Goal: Information Seeking & Learning: Learn about a topic

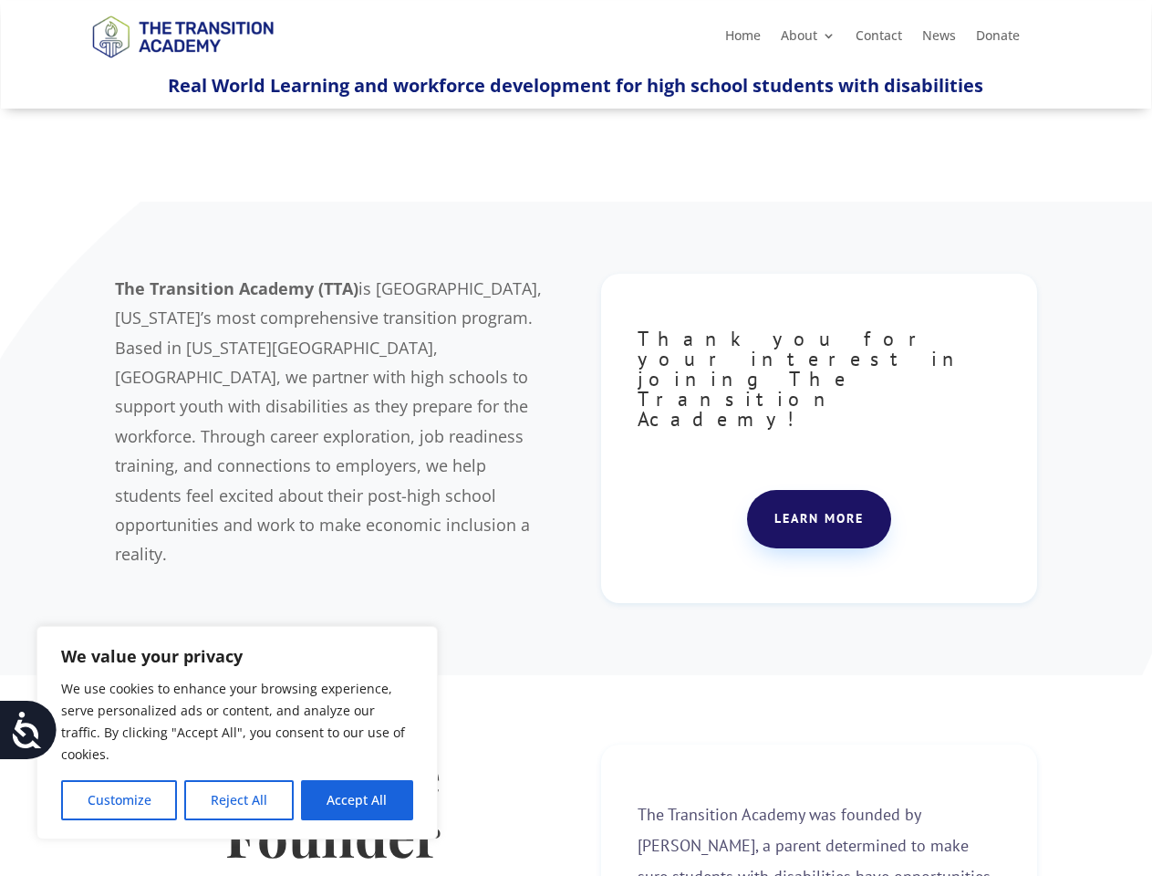
click at [576, 438] on div "The Transition Academy (TTA) is [GEOGRAPHIC_DATA], [US_STATE]’s most comprehens…" at bounding box center [576, 439] width 922 height 376
click at [119, 800] on button "Customize" at bounding box center [119, 800] width 116 height 40
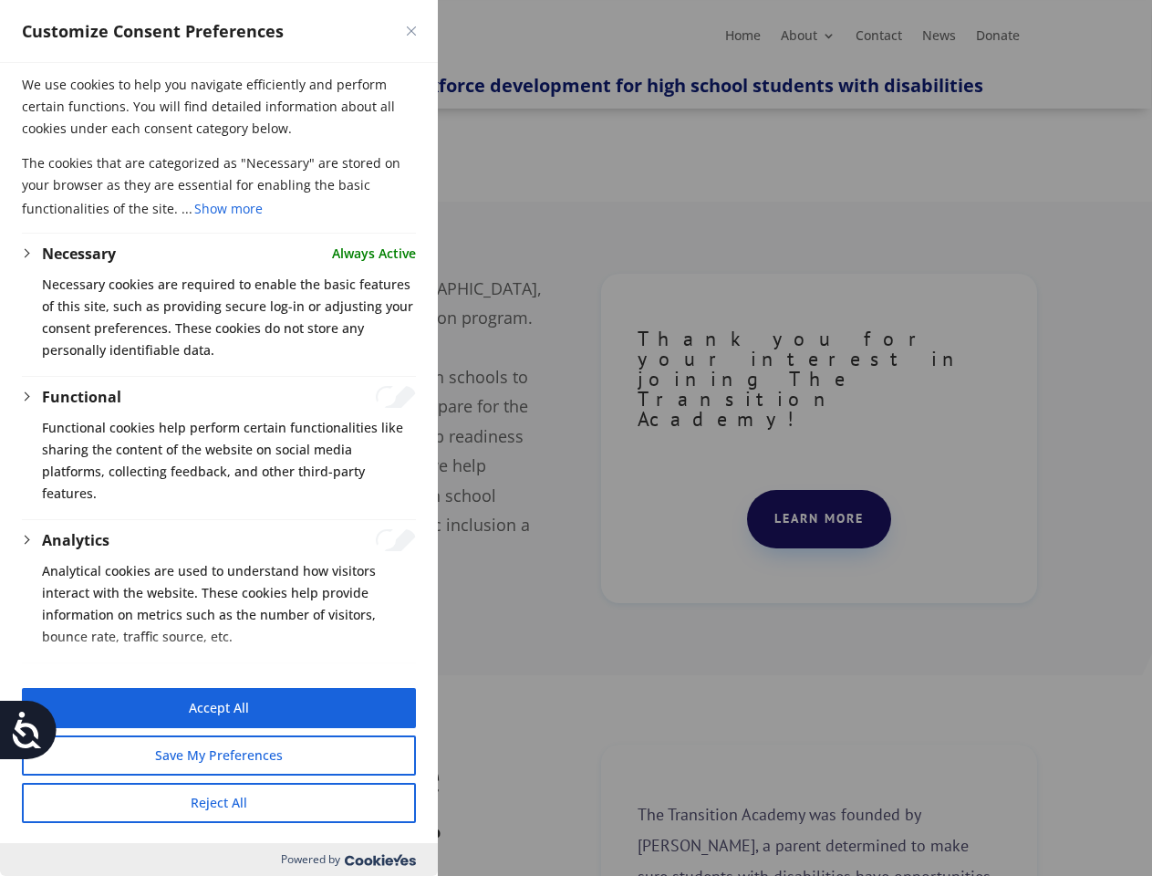
click at [238, 800] on div at bounding box center [576, 438] width 1152 height 876
click at [357, 800] on button "Reject All" at bounding box center [219, 803] width 394 height 40
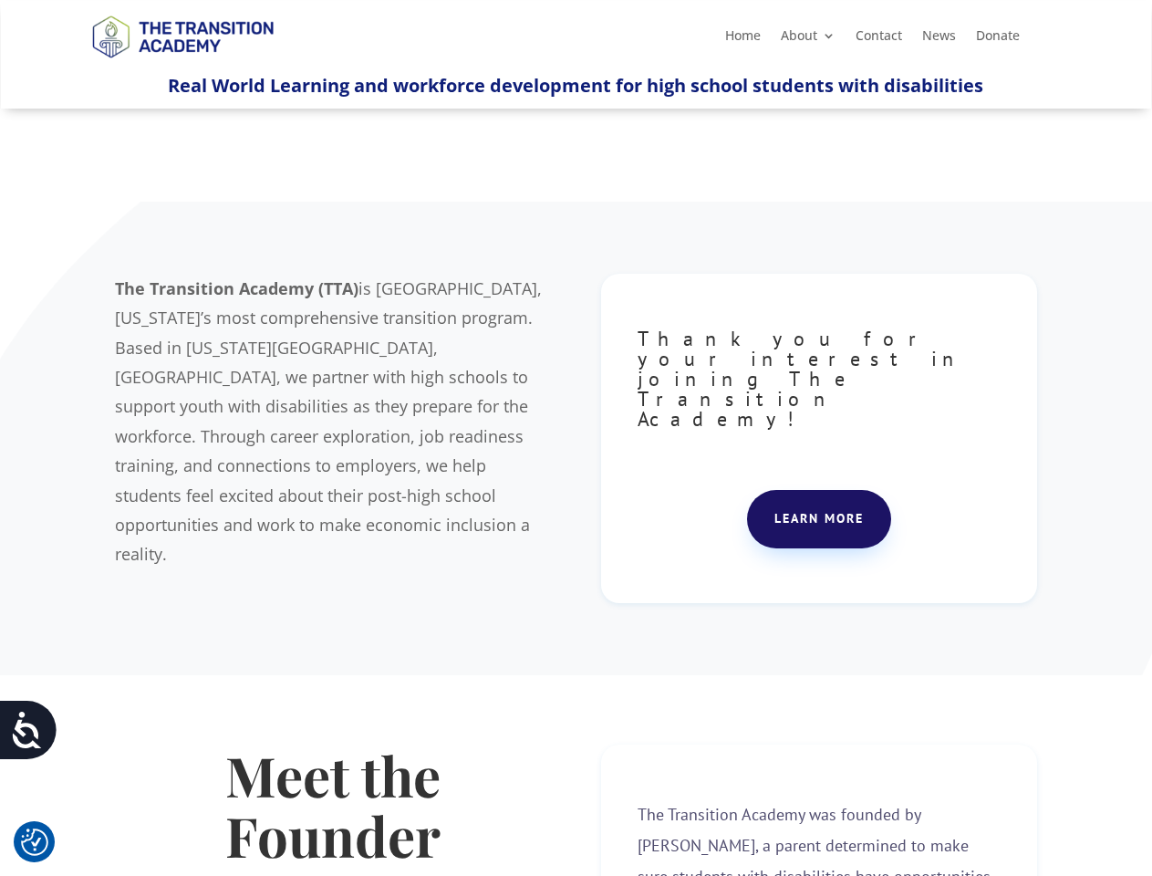
click at [28, 730] on icon at bounding box center [27, 730] width 36 height 36
click at [576, 438] on div "The Transition Academy (TTA) is [GEOGRAPHIC_DATA], [US_STATE]’s most comprehens…" at bounding box center [576, 439] width 922 height 376
